Goal: Information Seeking & Learning: Learn about a topic

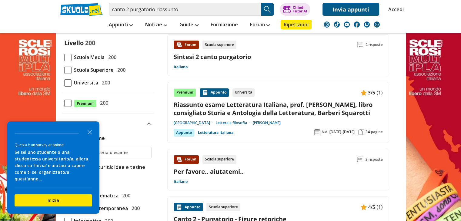
scroll to position [63, 0]
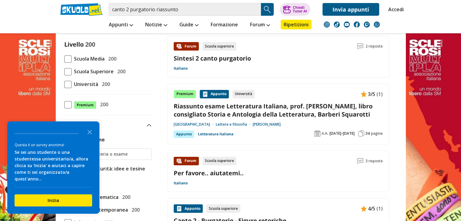
click at [263, 110] on link "Riassunto esame Letteratura Italiana, prof. [PERSON_NAME], libro consigliato St…" at bounding box center [278, 110] width 209 height 16
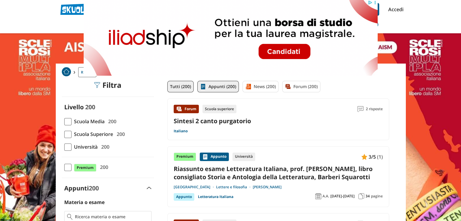
click at [221, 87] on link "Appunti (200)" at bounding box center [217, 87] width 41 height 12
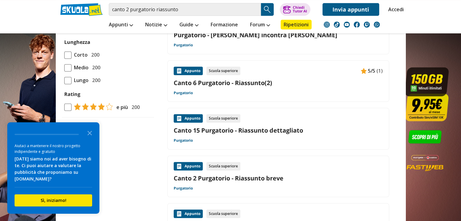
scroll to position [625, 0]
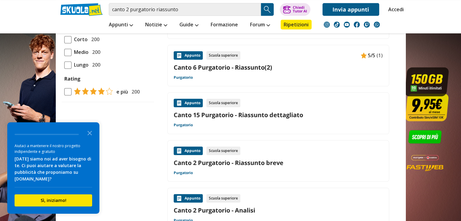
click at [243, 162] on link "Canto 2 Purgatorio - Riassunto breve" at bounding box center [278, 163] width 209 height 8
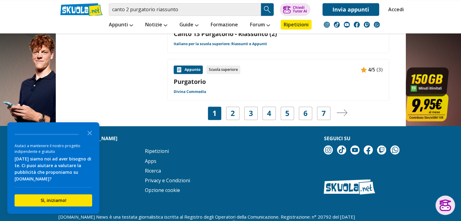
scroll to position [1008, 0]
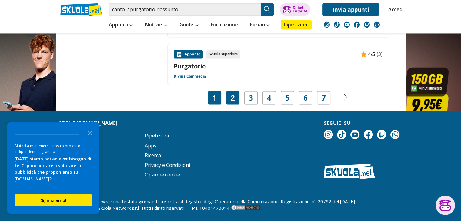
click at [234, 100] on div "2" at bounding box center [232, 97] width 13 height 13
click at [235, 95] on div "2" at bounding box center [232, 97] width 13 height 13
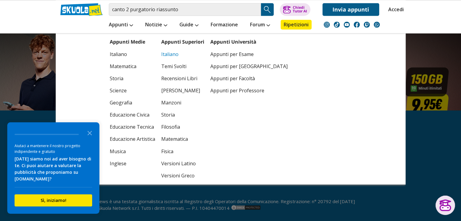
click at [163, 55] on link "Italiano" at bounding box center [182, 54] width 43 height 12
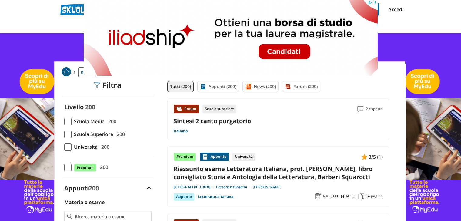
click at [232, 121] on link "Sintesi 2 canto purgatorio" at bounding box center [212, 121] width 77 height 8
